Goal: Task Accomplishment & Management: Use online tool/utility

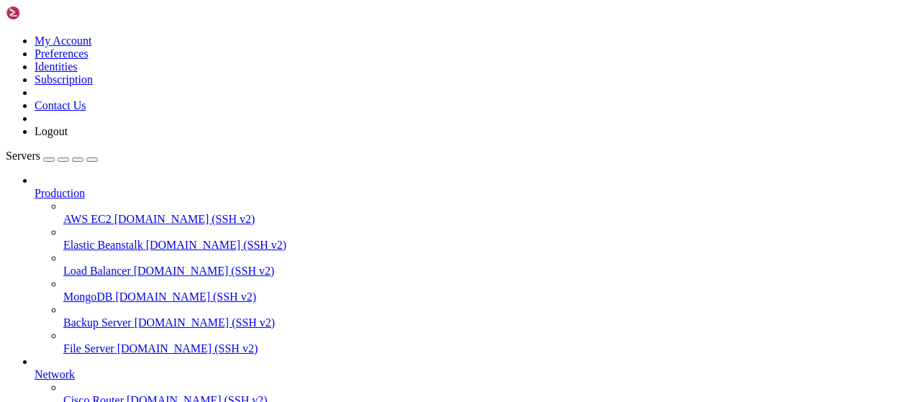
type input "/root/bybsa"
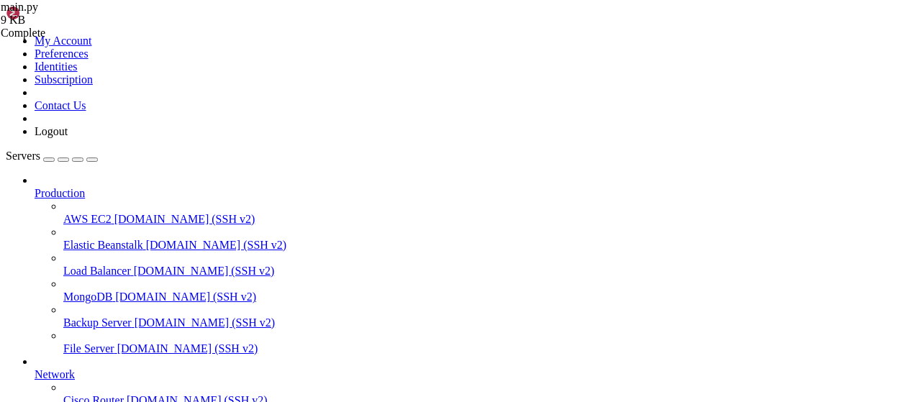
drag, startPoint x: 418, startPoint y: 225, endPoint x: 155, endPoint y: 227, distance: 263.2
type textarea "webhook-fr: GET request from [TECHNICAL_ID]"
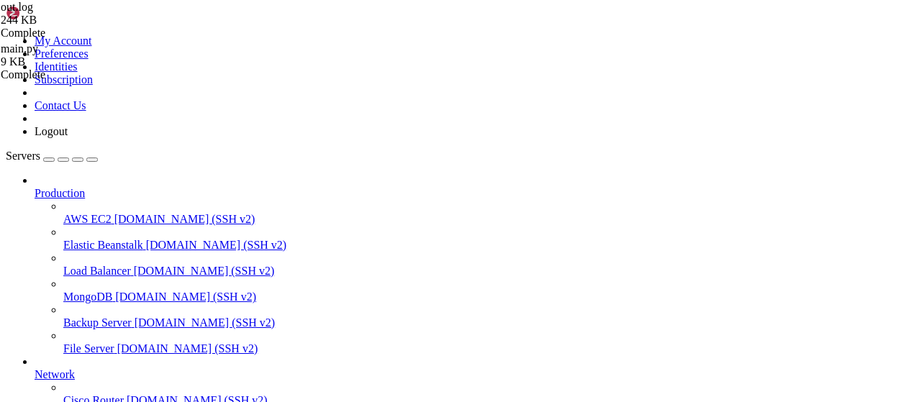
drag, startPoint x: 424, startPoint y: 228, endPoint x: 175, endPoint y: 228, distance: 248.1
